Goal: Transaction & Acquisition: Purchase product/service

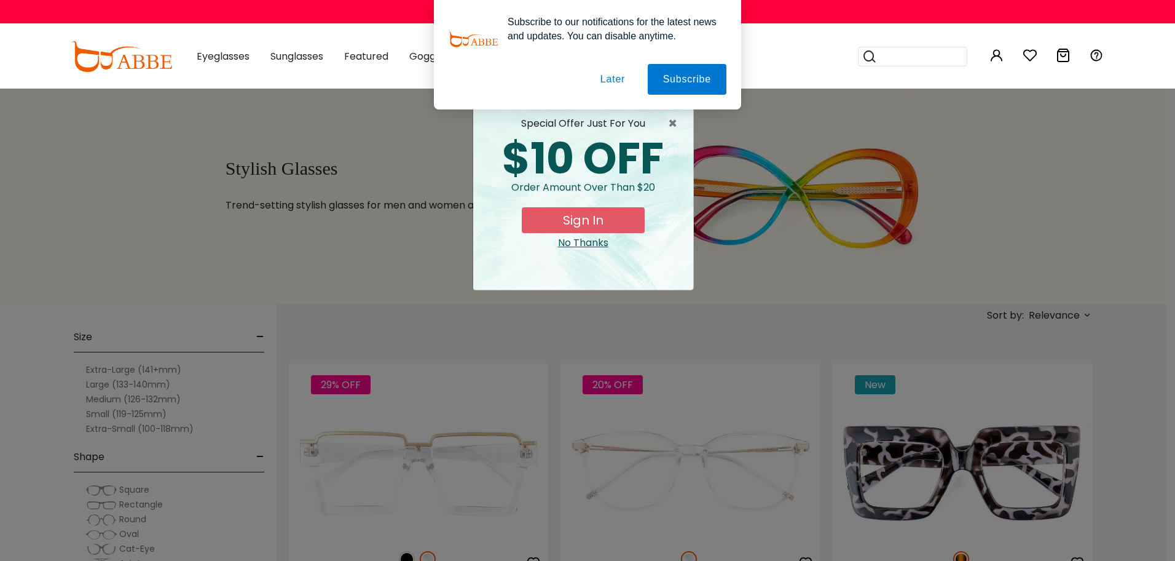
click at [618, 84] on button "Later" at bounding box center [612, 79] width 55 height 31
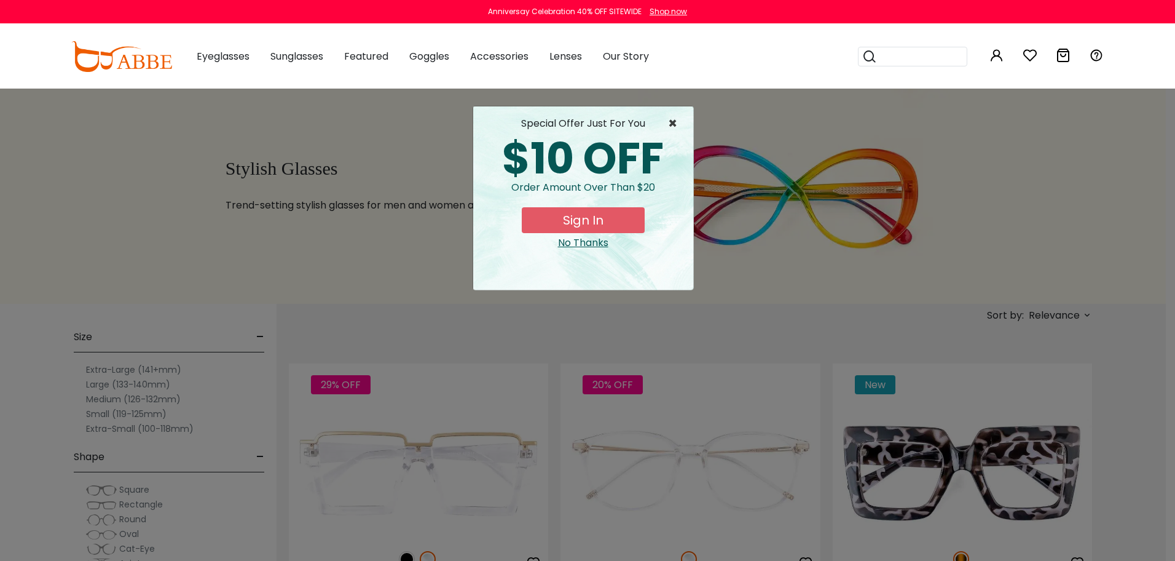
click at [668, 122] on span "×" at bounding box center [675, 123] width 15 height 15
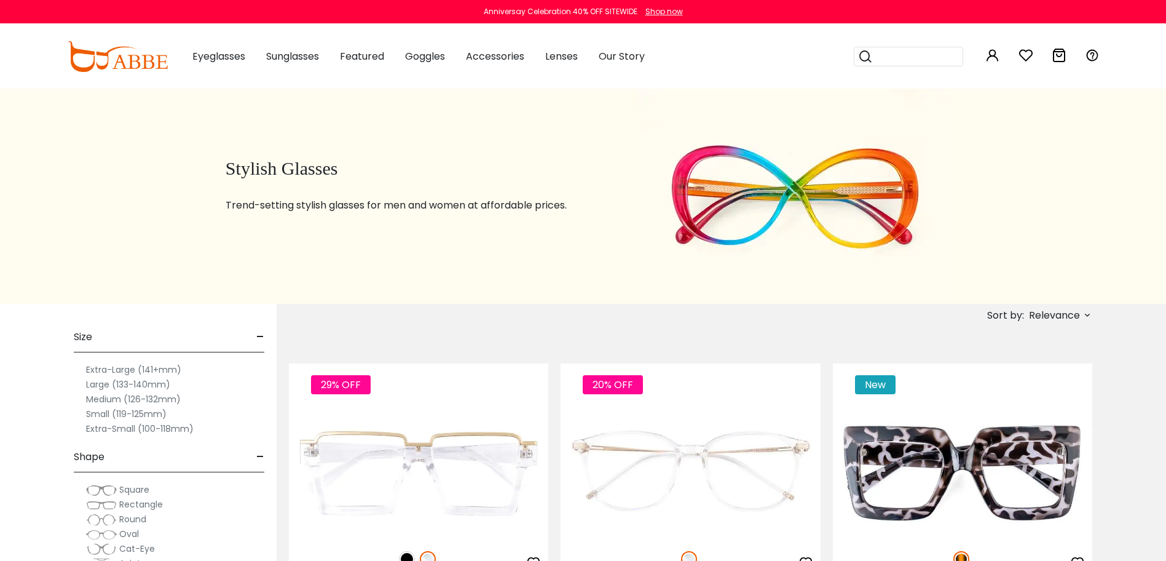
scroll to position [61, 0]
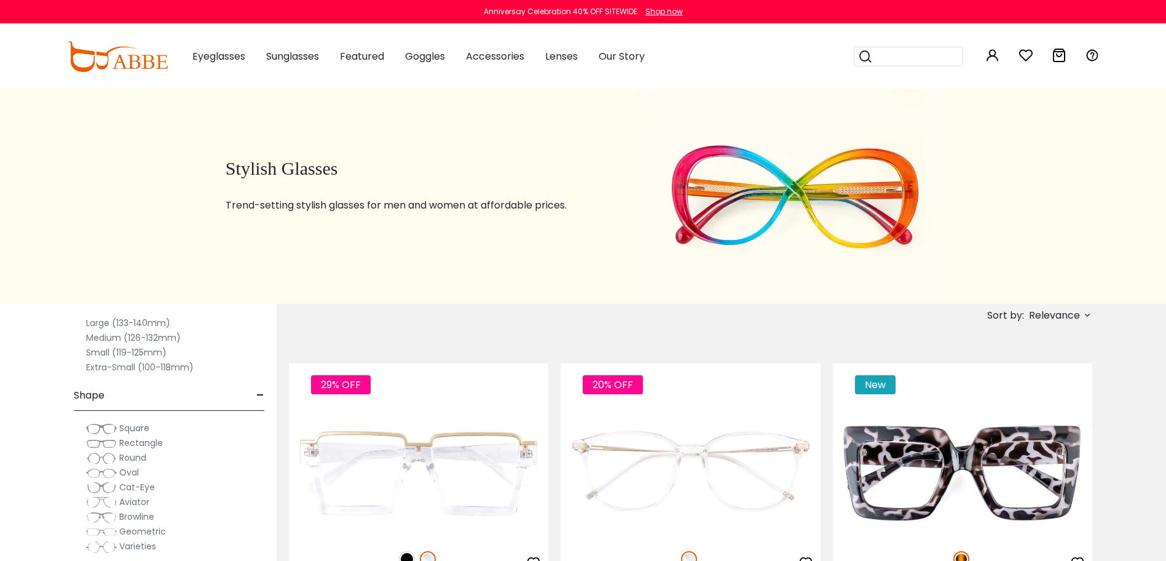
click at [154, 446] on span "Rectangle" at bounding box center [141, 442] width 44 height 12
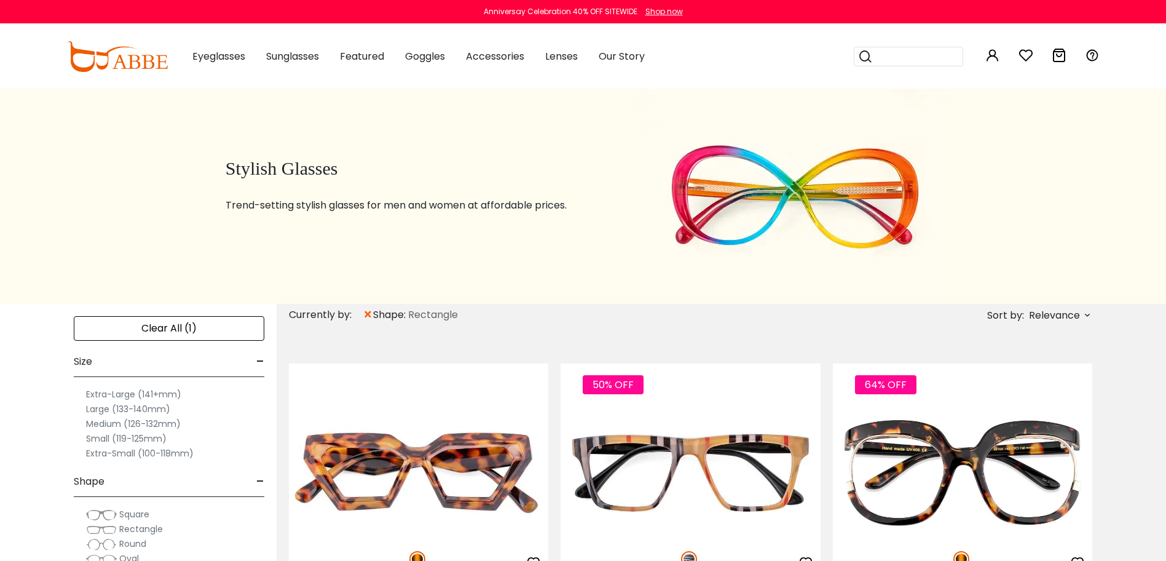
click at [144, 427] on label "Medium (126-132mm)" at bounding box center [133, 423] width 95 height 15
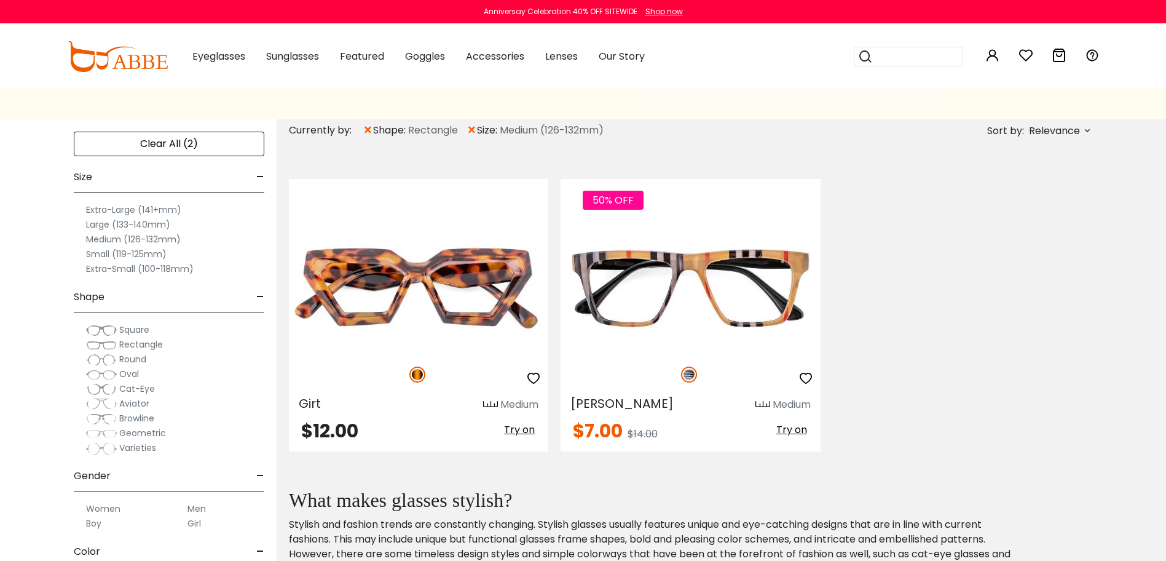
scroll to position [246, 0]
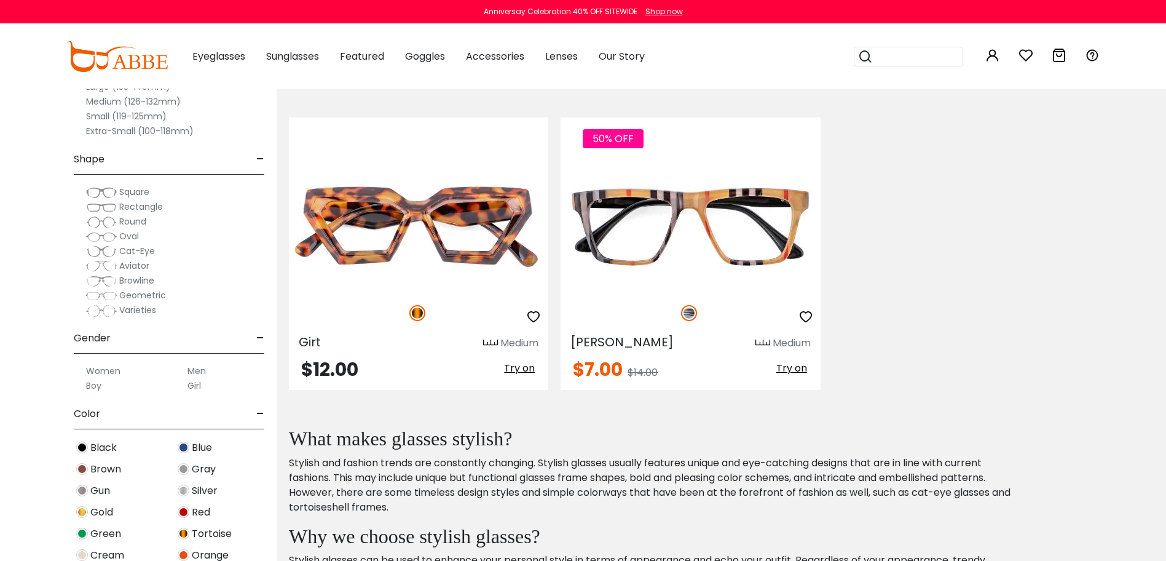
click at [111, 372] on label "Women" at bounding box center [103, 370] width 34 height 15
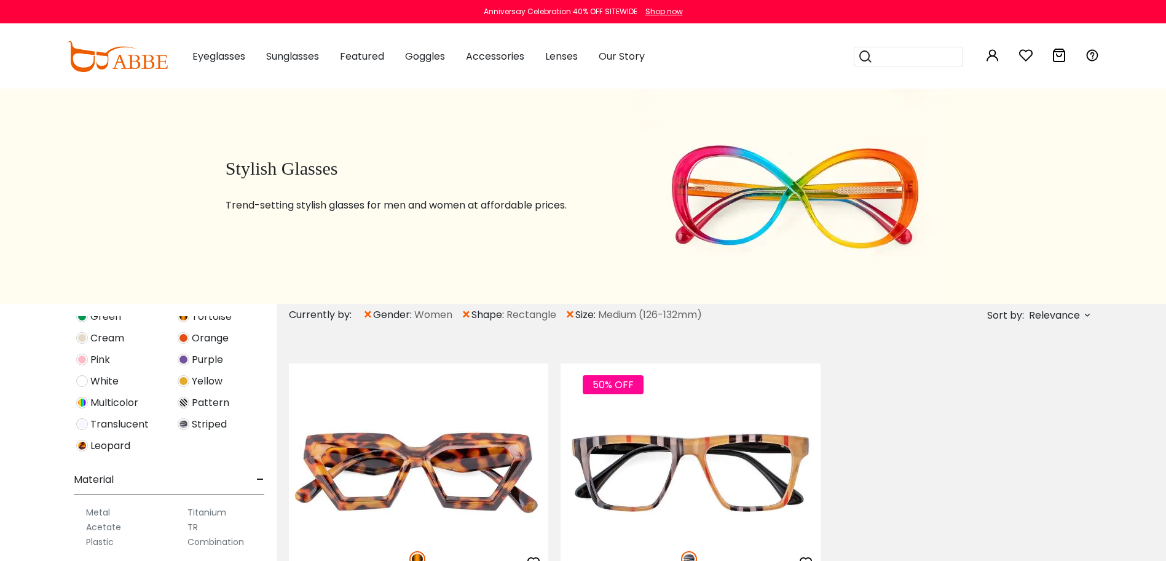
scroll to position [123, 0]
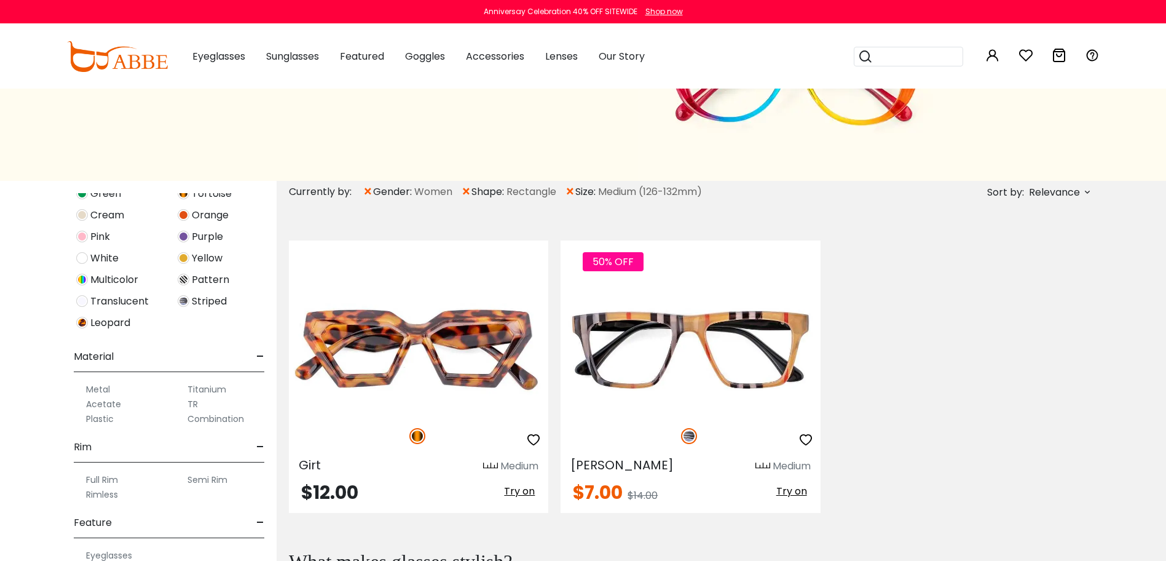
click at [109, 406] on label "Acetate" at bounding box center [103, 403] width 35 height 15
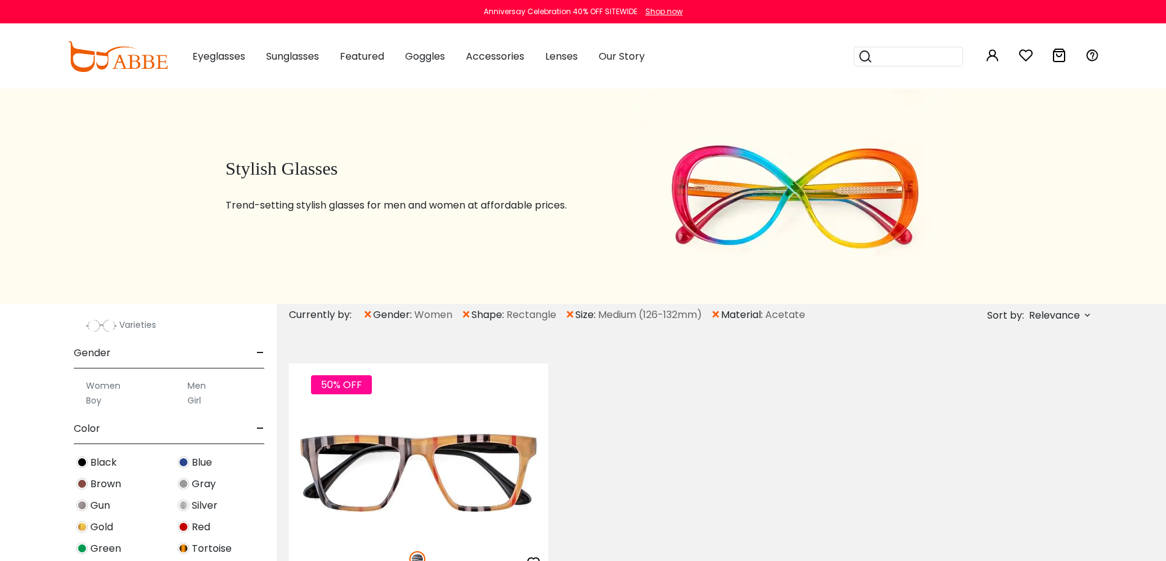
scroll to position [539, 0]
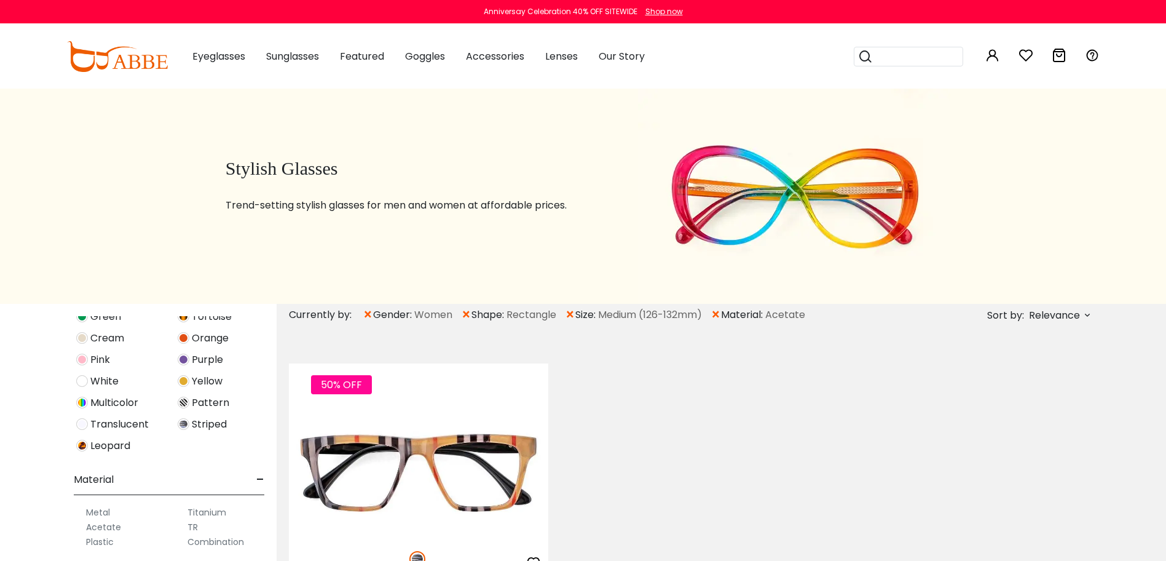
click at [108, 545] on label "Plastic" at bounding box center [100, 541] width 28 height 15
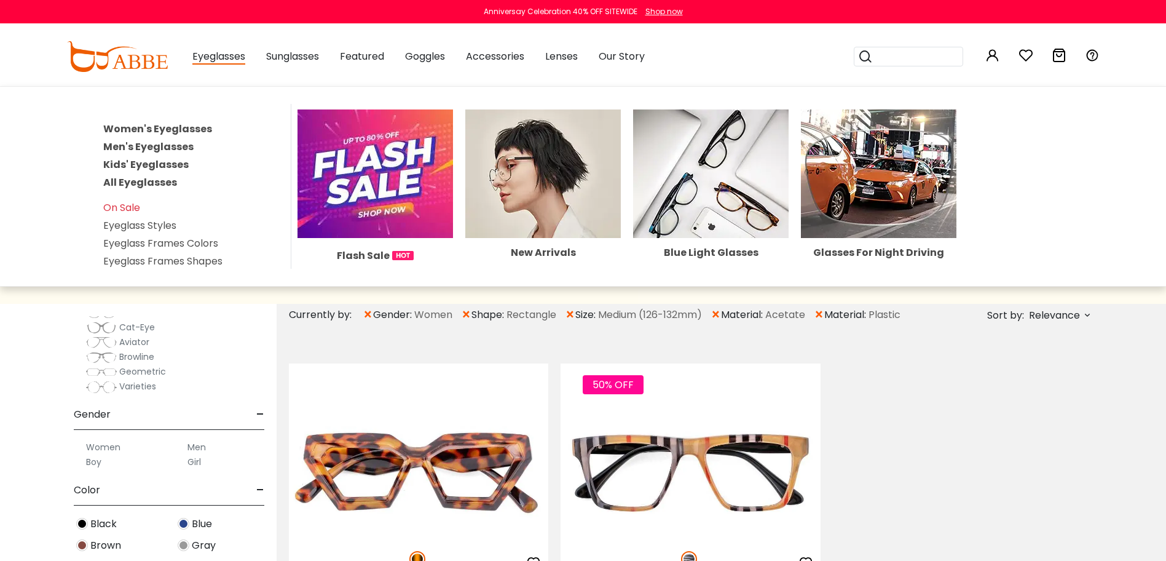
click at [195, 129] on link "Women's Eyeglasses" at bounding box center [157, 129] width 109 height 14
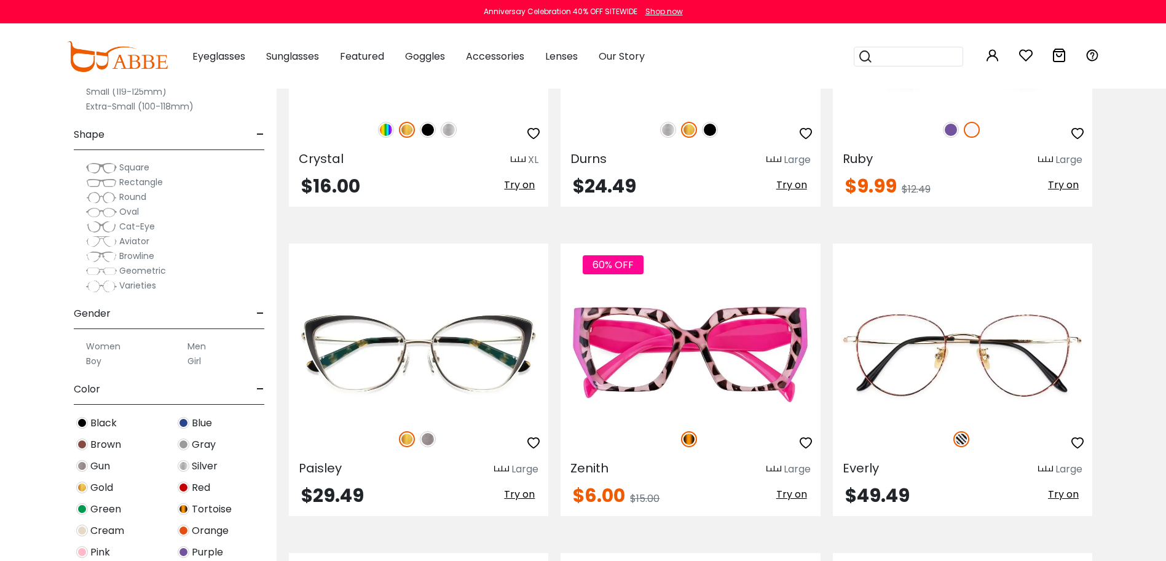
scroll to position [3933, 0]
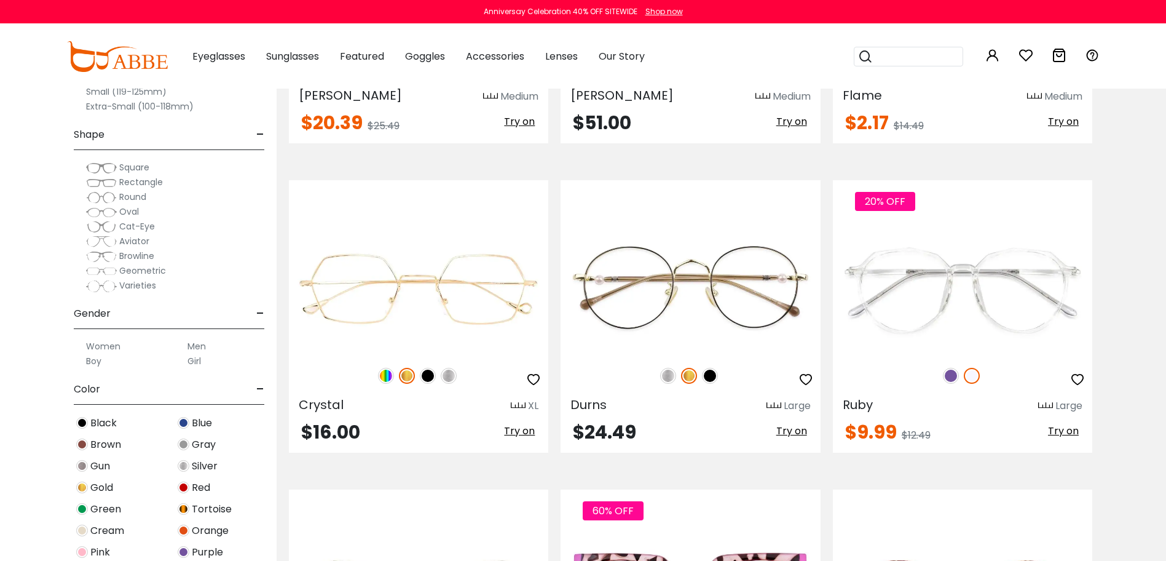
click at [151, 179] on span "Rectangle" at bounding box center [141, 182] width 44 height 12
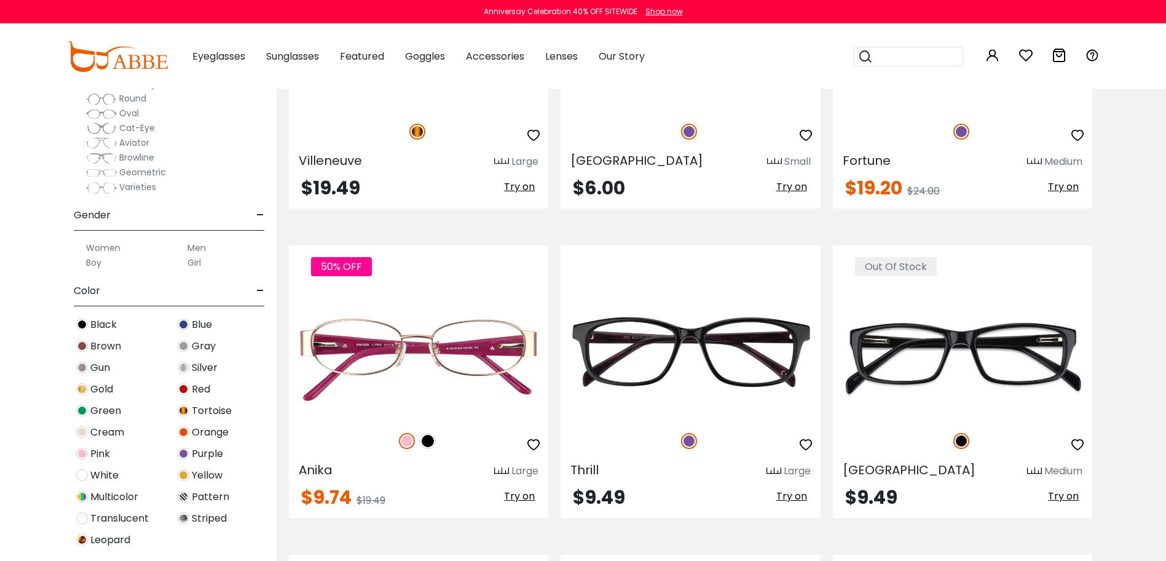
scroll to position [184, 0]
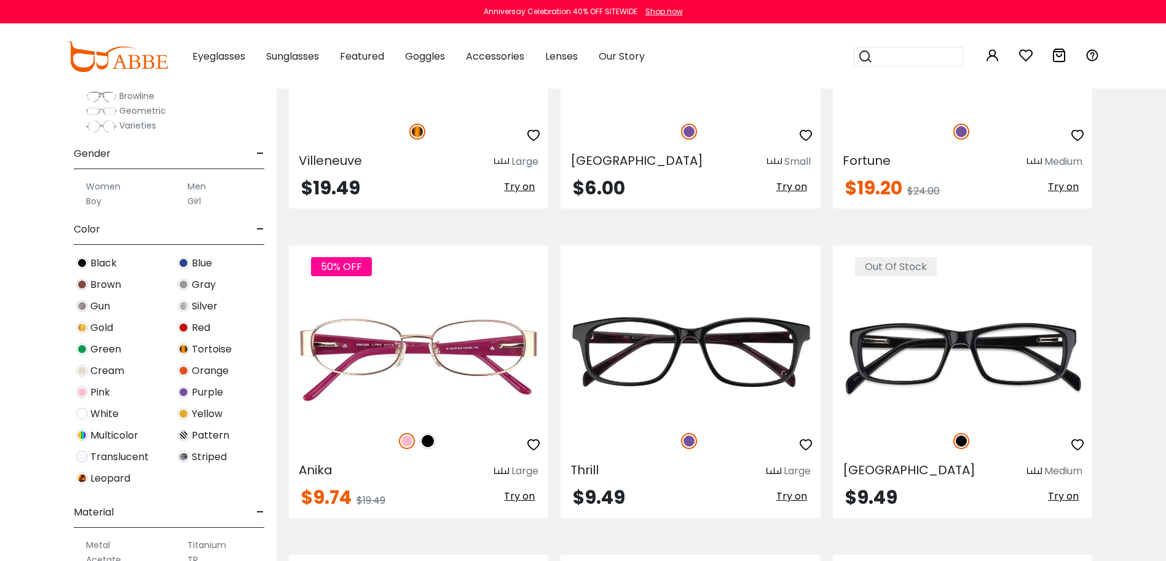
click at [181, 349] on img at bounding box center [184, 349] width 12 height 12
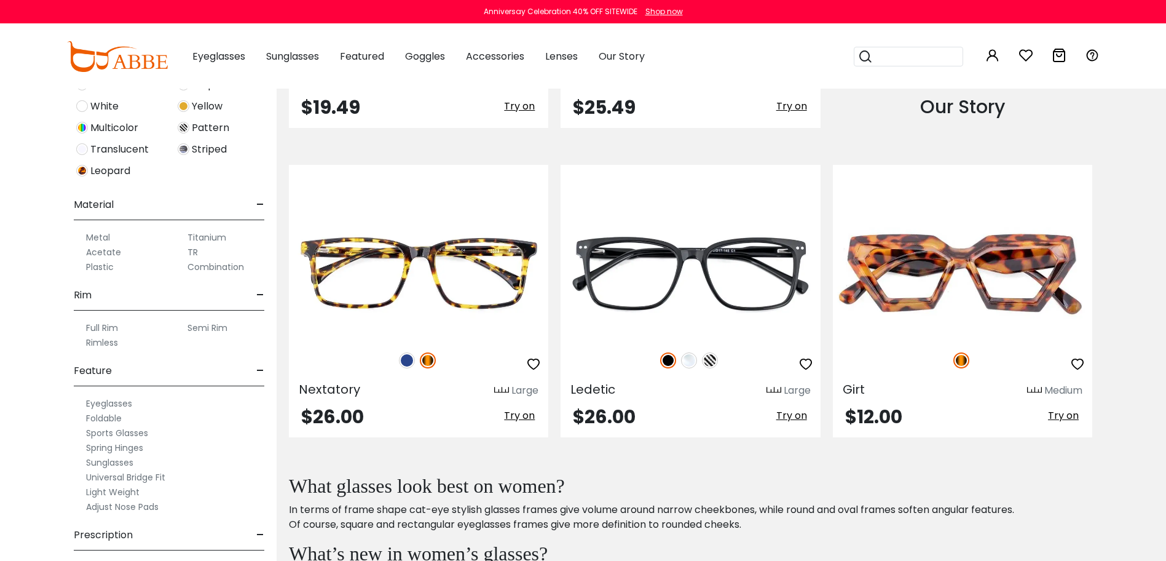
scroll to position [539, 0]
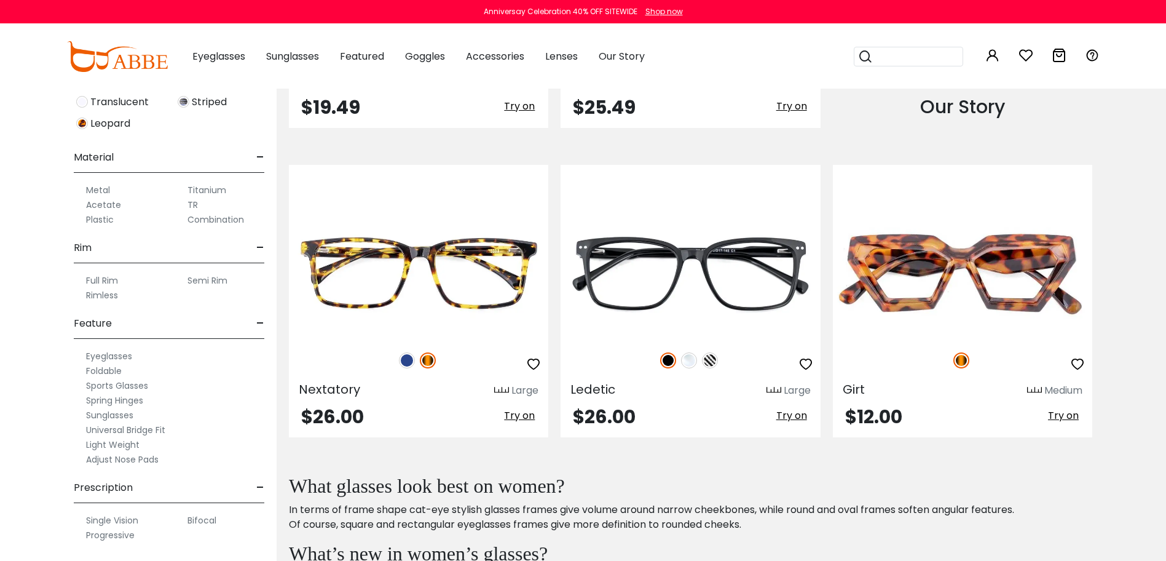
click at [204, 521] on label "Bifocal" at bounding box center [201, 520] width 29 height 15
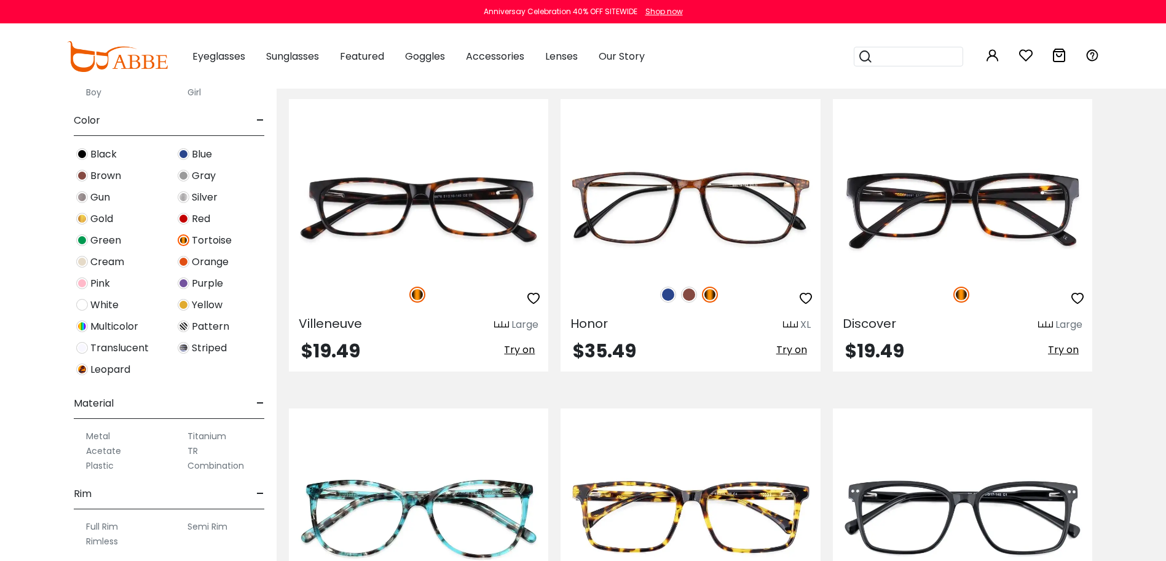
scroll to position [860, 0]
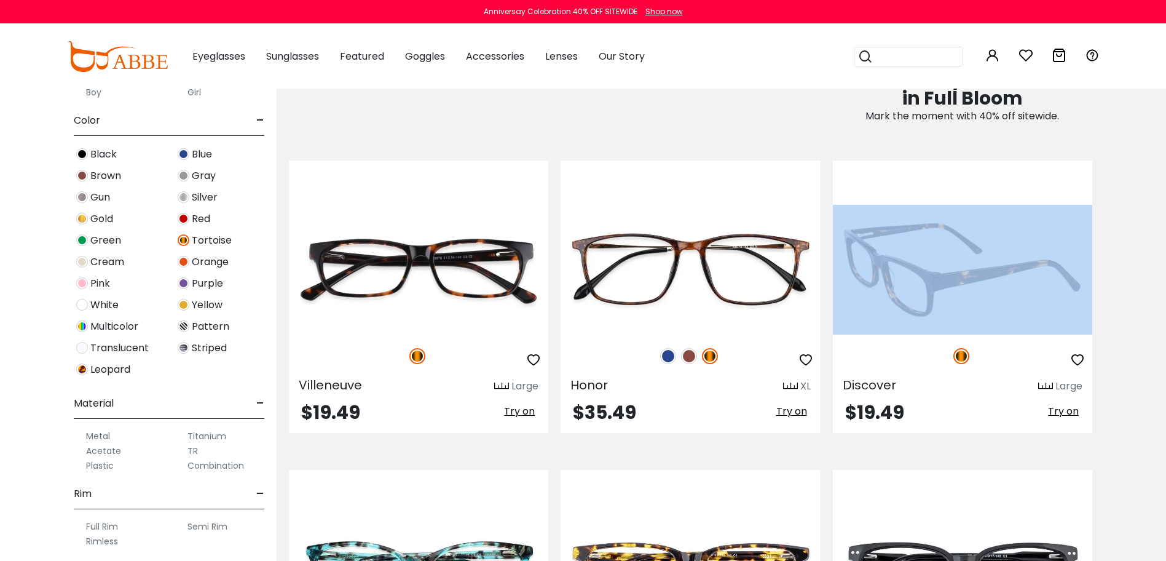
click at [999, 343] on div "Discover Large $19.49 Try on" at bounding box center [962, 296] width 259 height 272
click at [891, 302] on img at bounding box center [962, 270] width 259 height 130
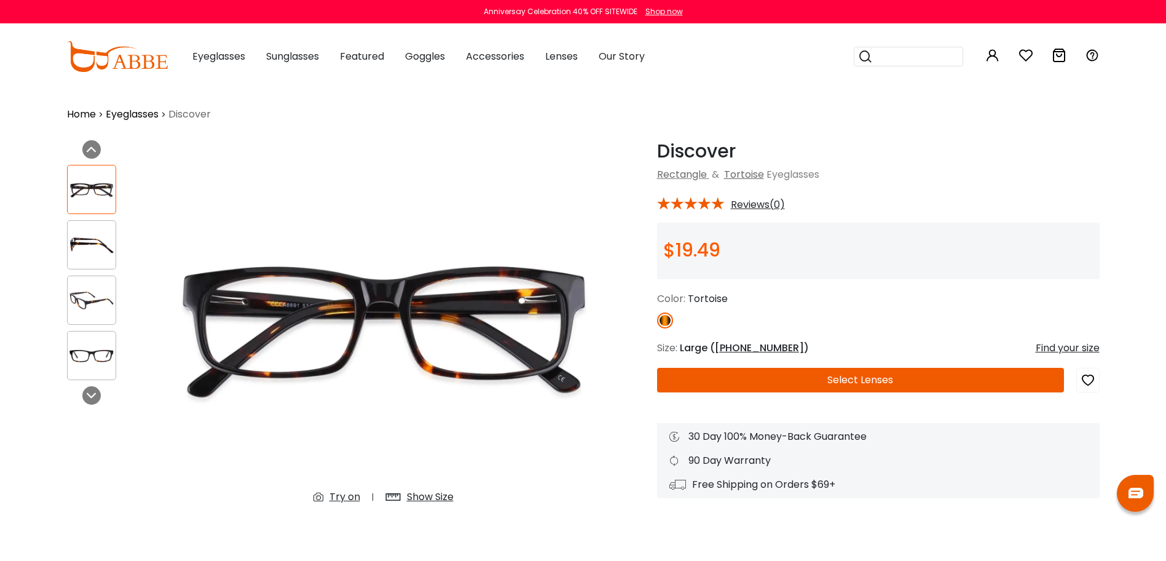
click at [87, 314] on div at bounding box center [91, 299] width 49 height 49
click at [99, 239] on img at bounding box center [92, 245] width 48 height 24
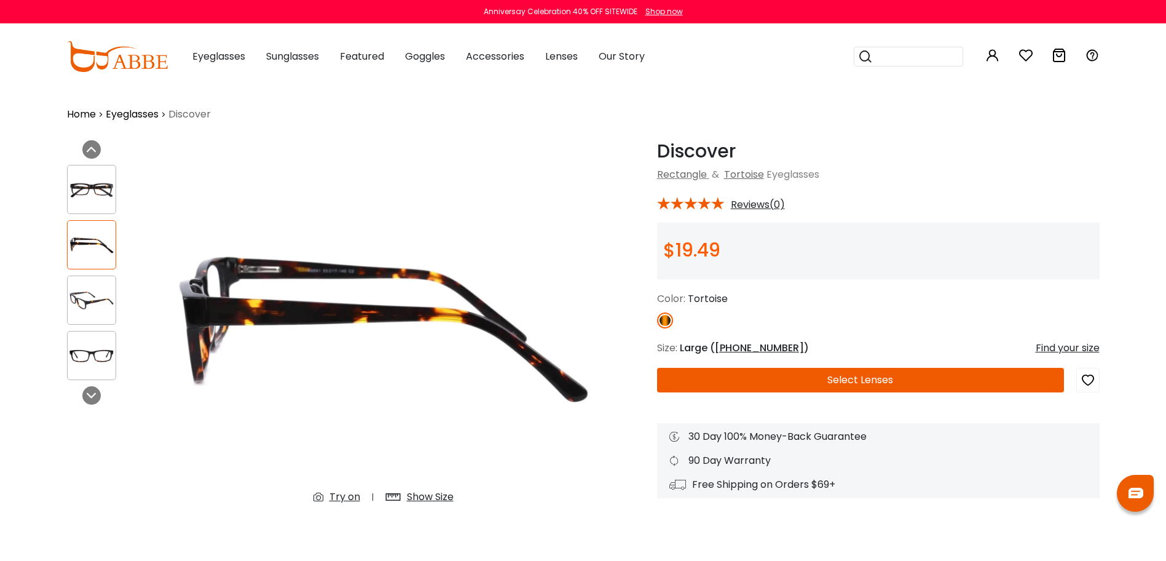
click at [95, 285] on div at bounding box center [91, 299] width 49 height 49
click at [95, 293] on img at bounding box center [92, 300] width 48 height 24
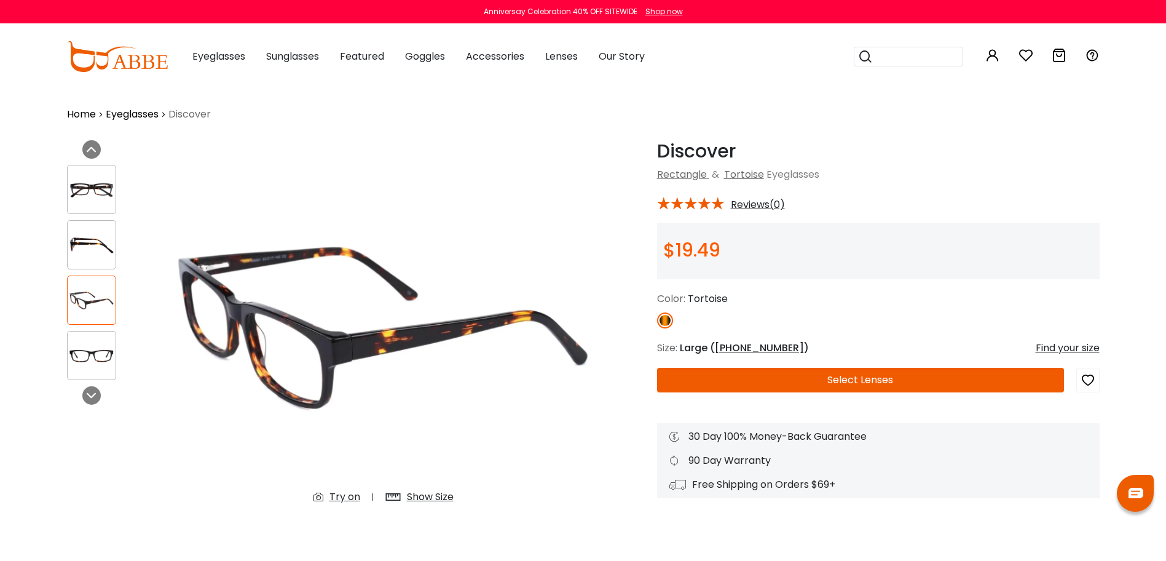
click at [91, 345] on img at bounding box center [92, 356] width 48 height 24
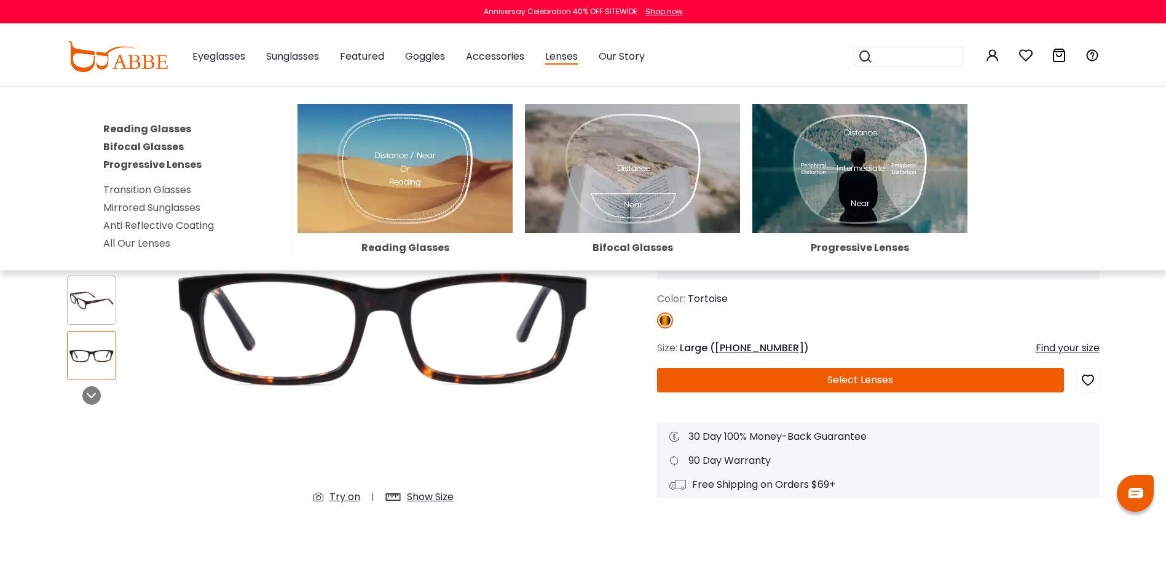
click at [840, 162] on img at bounding box center [859, 168] width 215 height 129
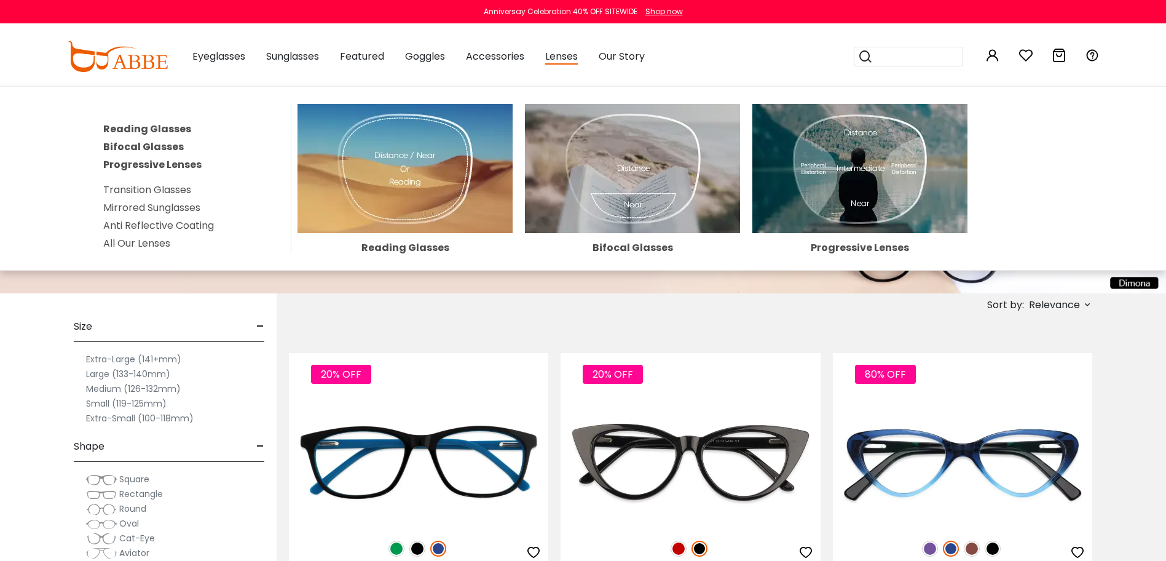
click at [179, 194] on link "Transition Glasses" at bounding box center [147, 190] width 88 height 14
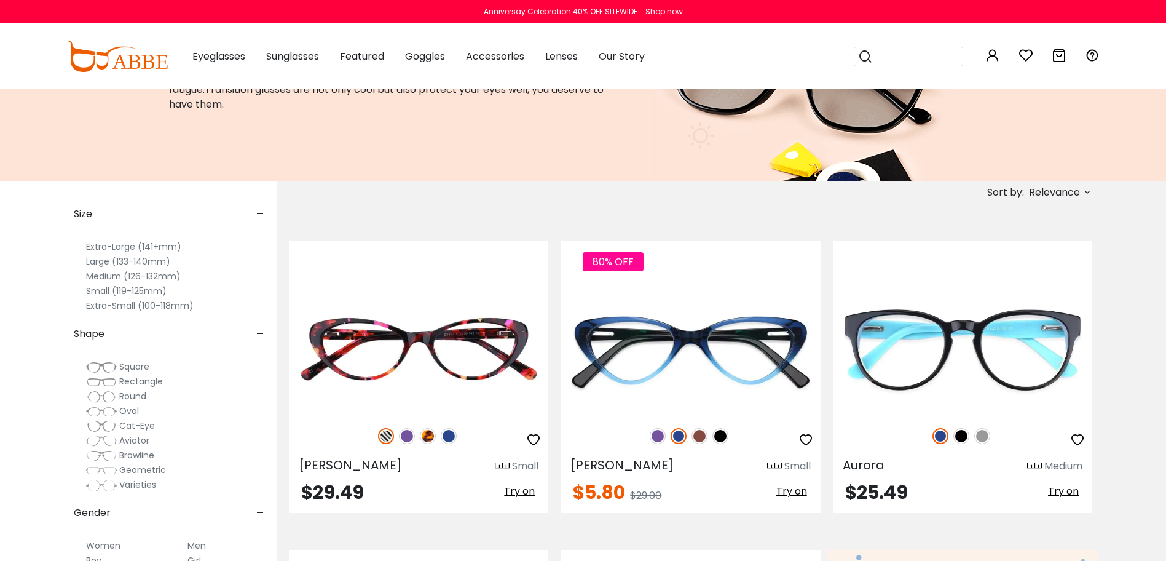
scroll to position [184, 0]
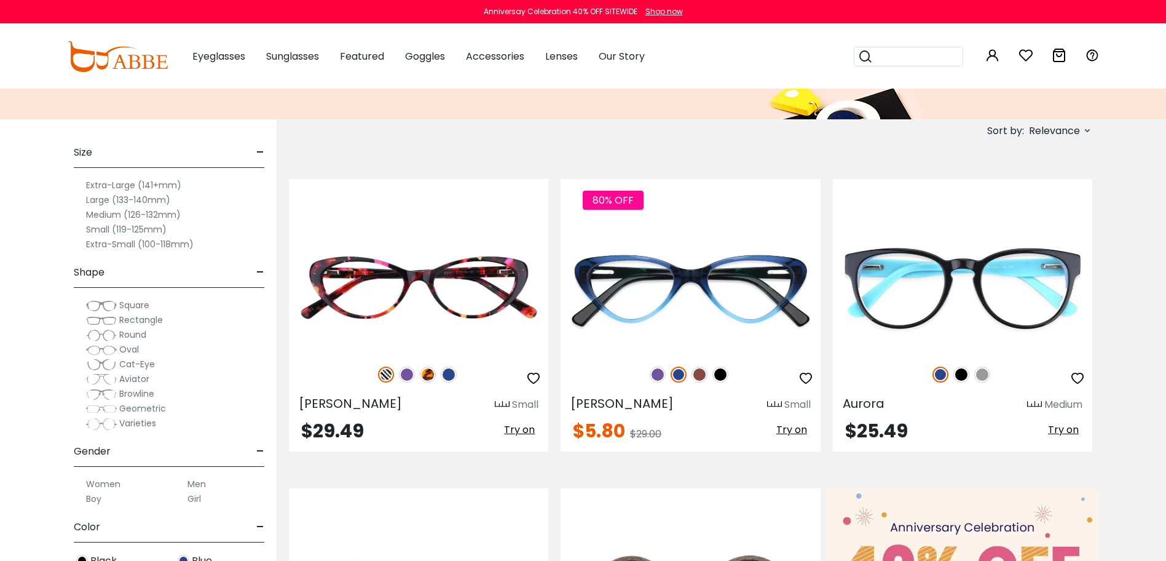
click at [152, 322] on span "Rectangle" at bounding box center [141, 319] width 44 height 12
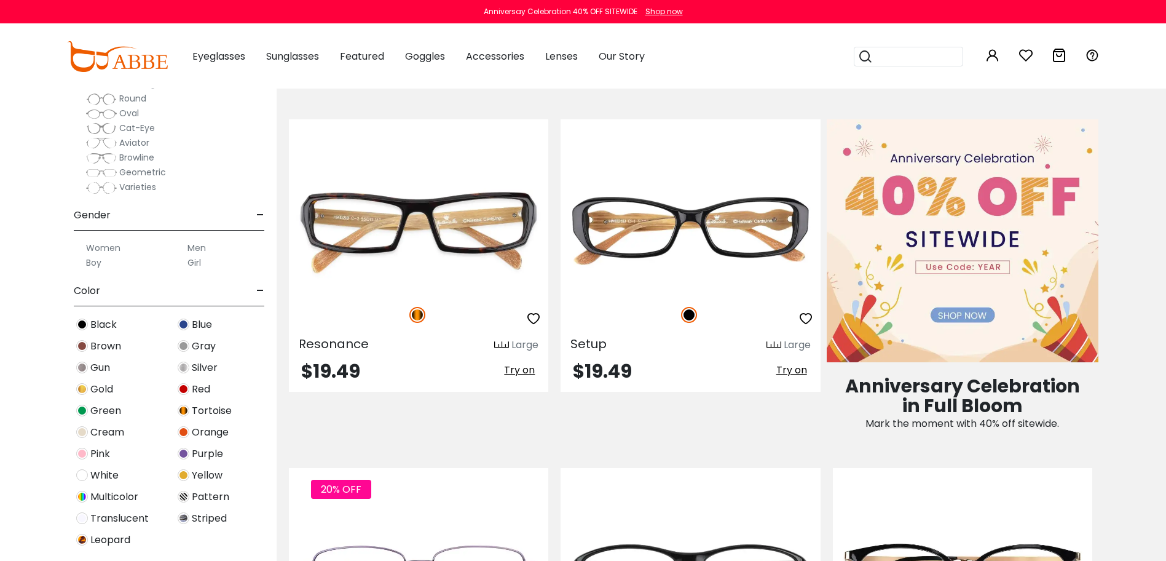
scroll to position [246, 0]
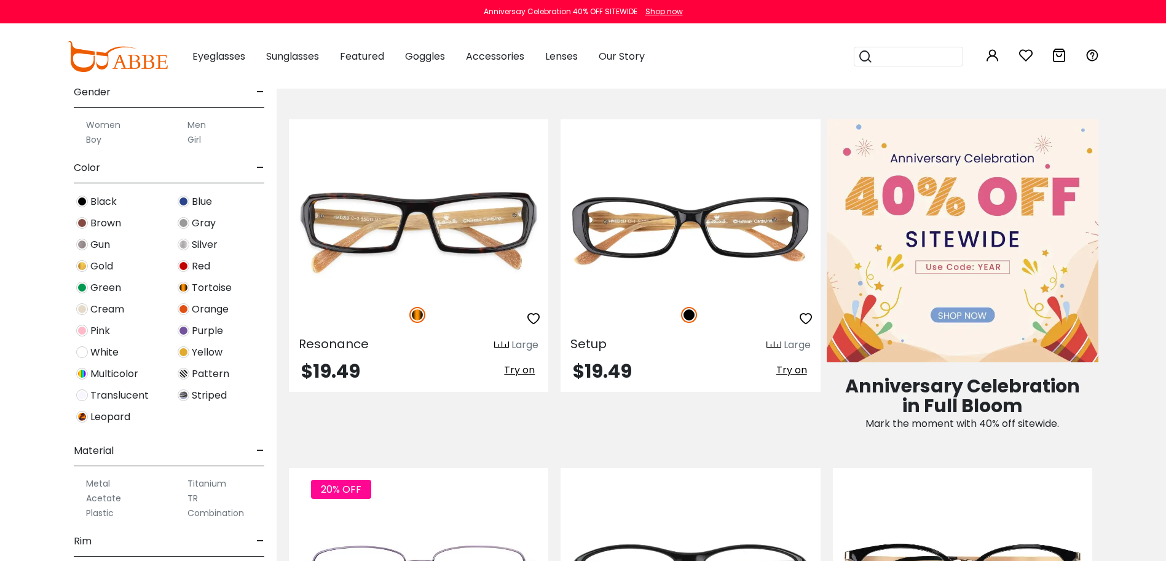
click at [208, 293] on span "Tortoise" at bounding box center [212, 287] width 40 height 15
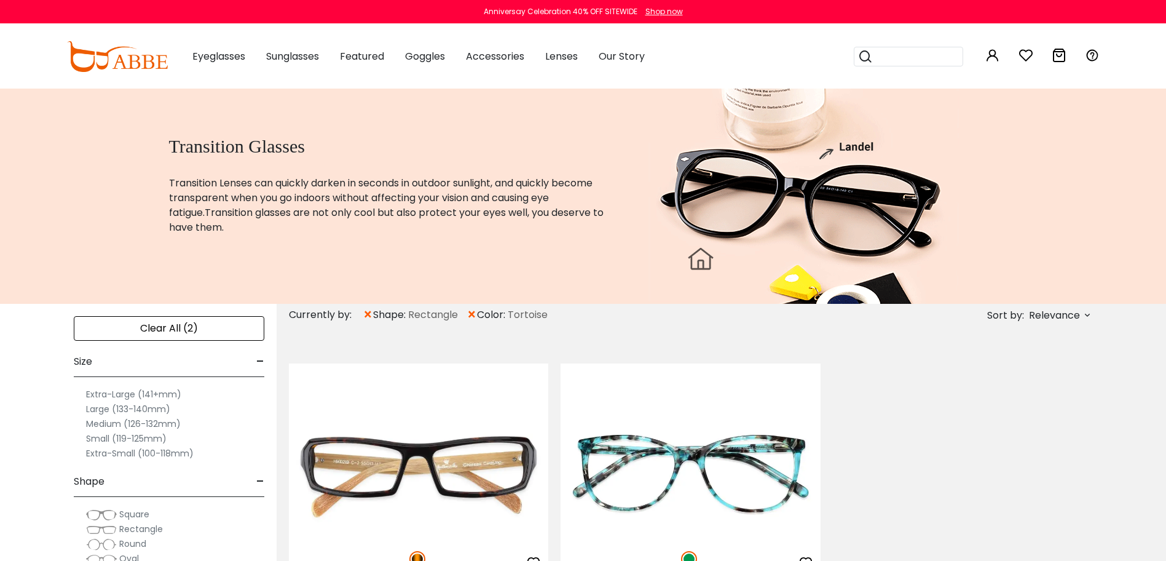
click at [171, 427] on label "Medium (126-132mm)" at bounding box center [133, 423] width 95 height 15
